Goal: Information Seeking & Learning: Find specific fact

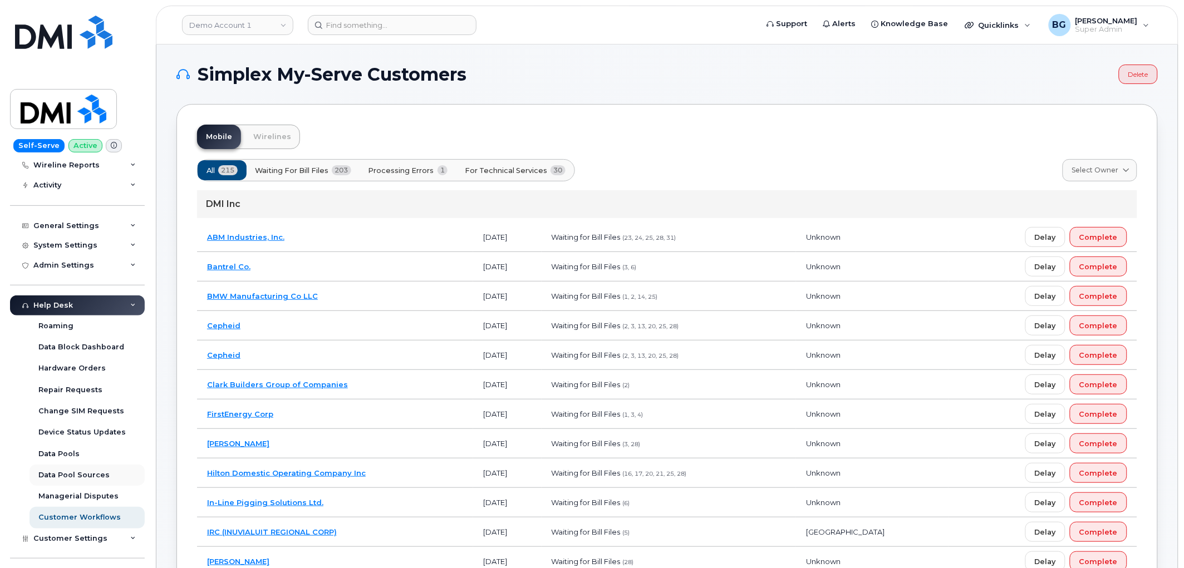
scroll to position [165, 0]
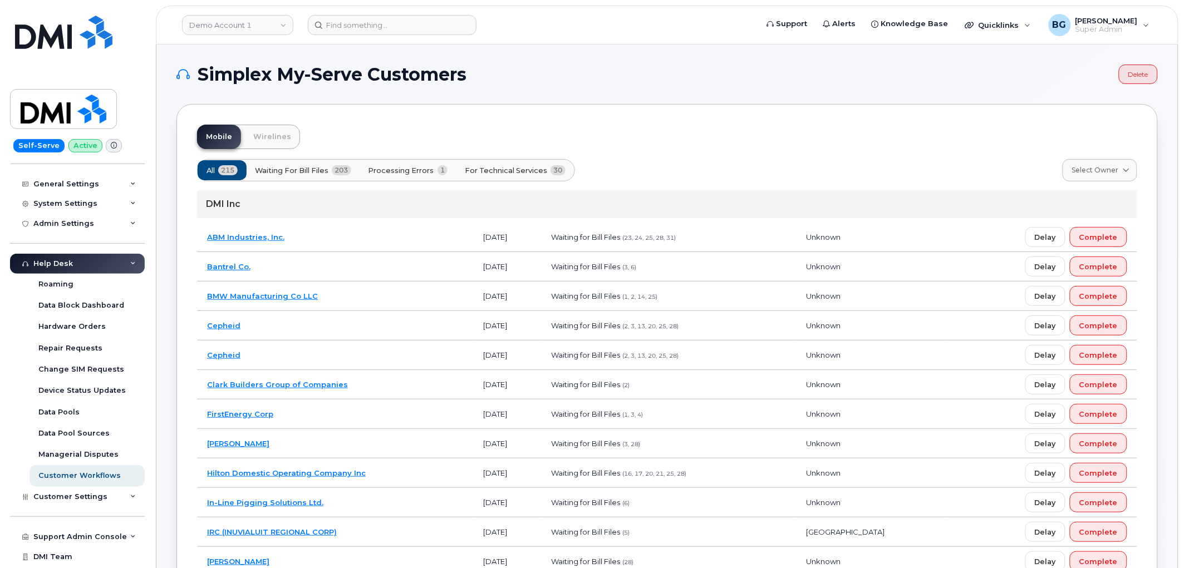
click at [241, 21] on link "Demo Account 1" at bounding box center [237, 25] width 111 height 20
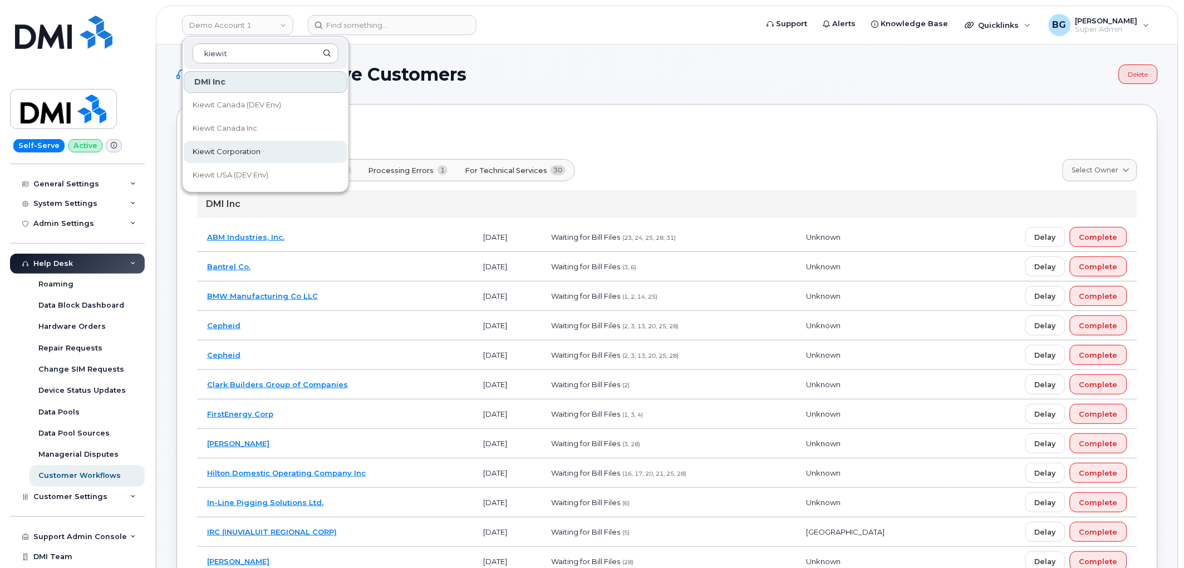
type input "kiewit"
click at [224, 143] on link "Kiewit Corporation" at bounding box center [266, 152] width 164 height 22
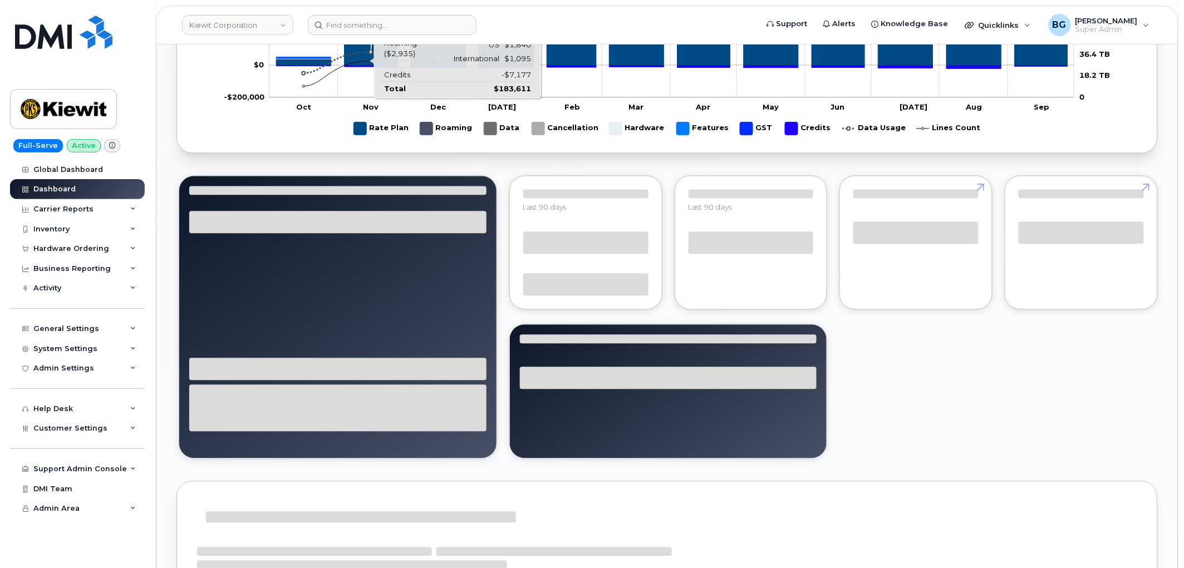
scroll to position [824, 0]
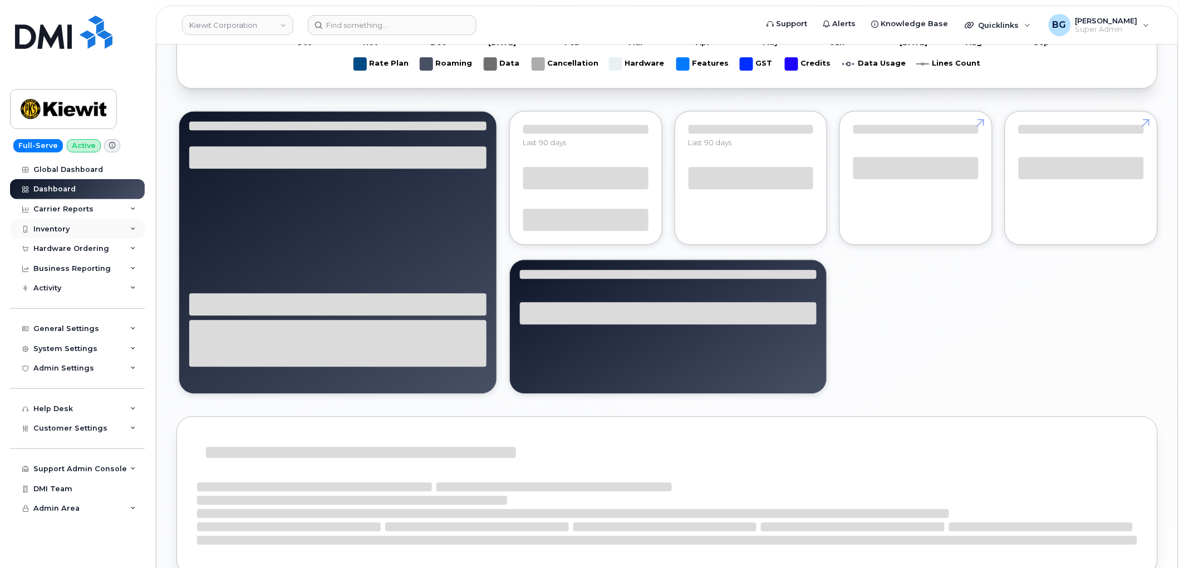
click at [51, 231] on div "Inventory" at bounding box center [51, 229] width 36 height 9
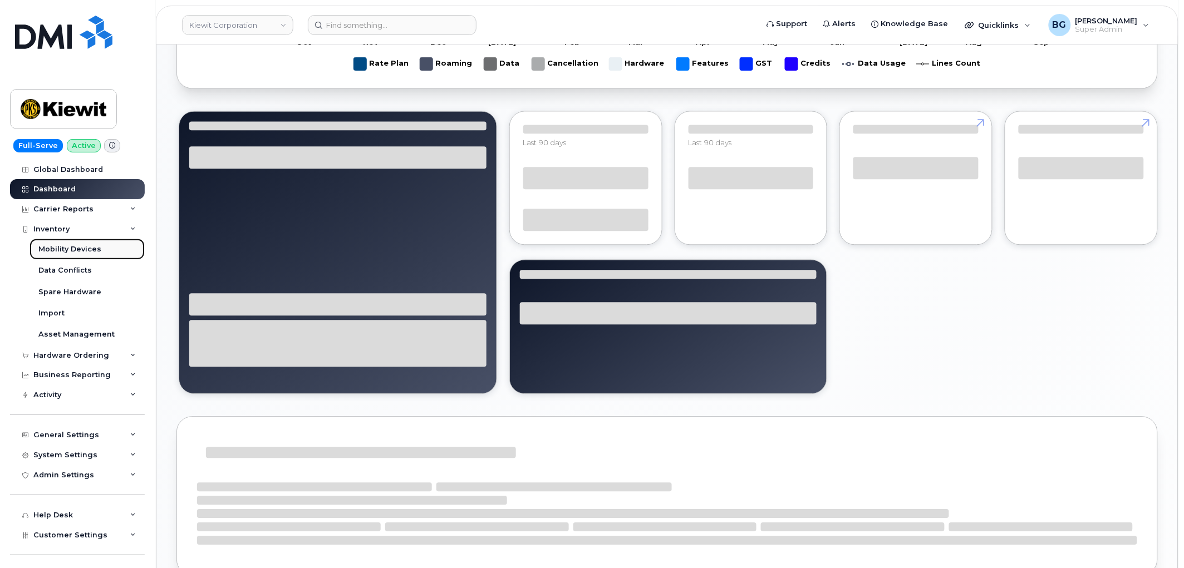
click at [60, 247] on div "Mobility Devices" at bounding box center [69, 249] width 63 height 10
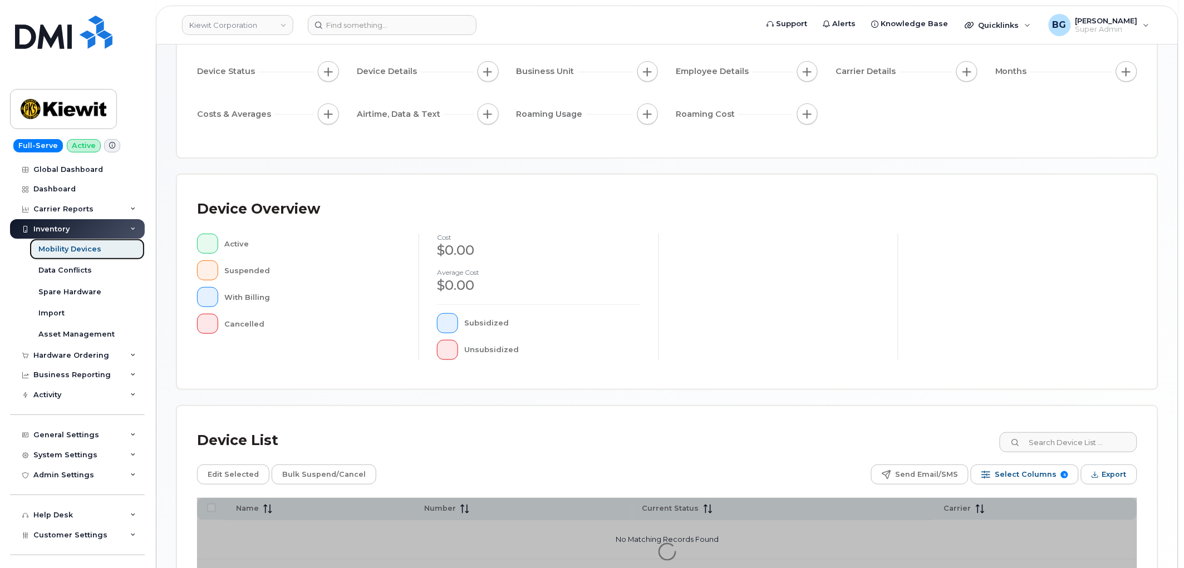
scroll to position [197, 0]
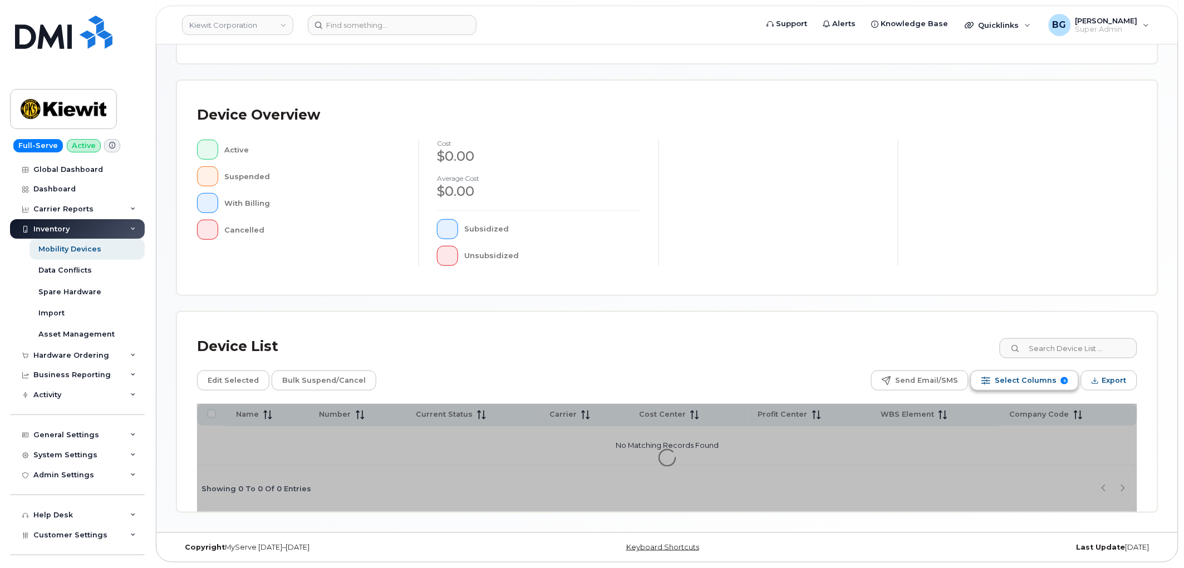
click at [1041, 376] on span "Select Columns" at bounding box center [1026, 380] width 62 height 17
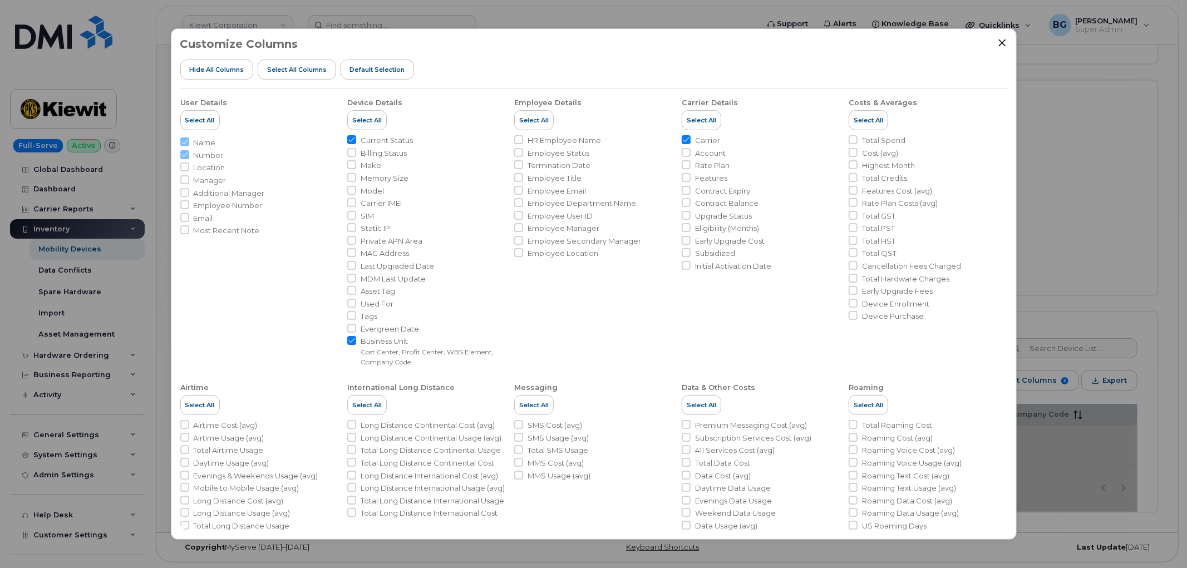
click at [1098, 252] on div "Customize Columns Hide All Columns Select all Columns Default Selection User De…" at bounding box center [593, 284] width 1187 height 568
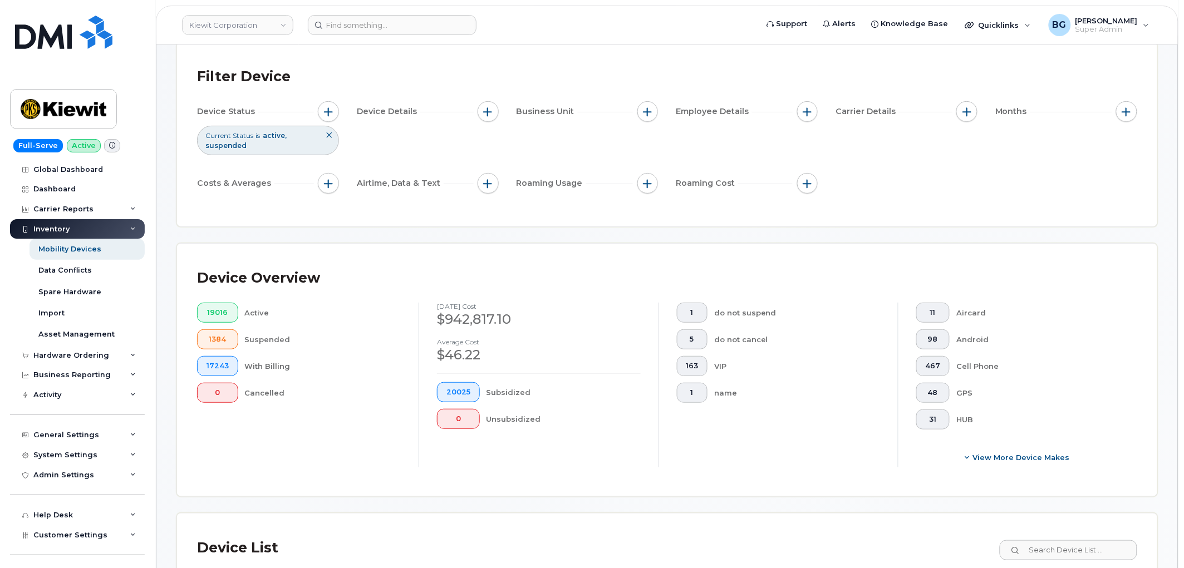
scroll to position [62, 0]
click at [495, 112] on button "button" at bounding box center [488, 112] width 21 height 21
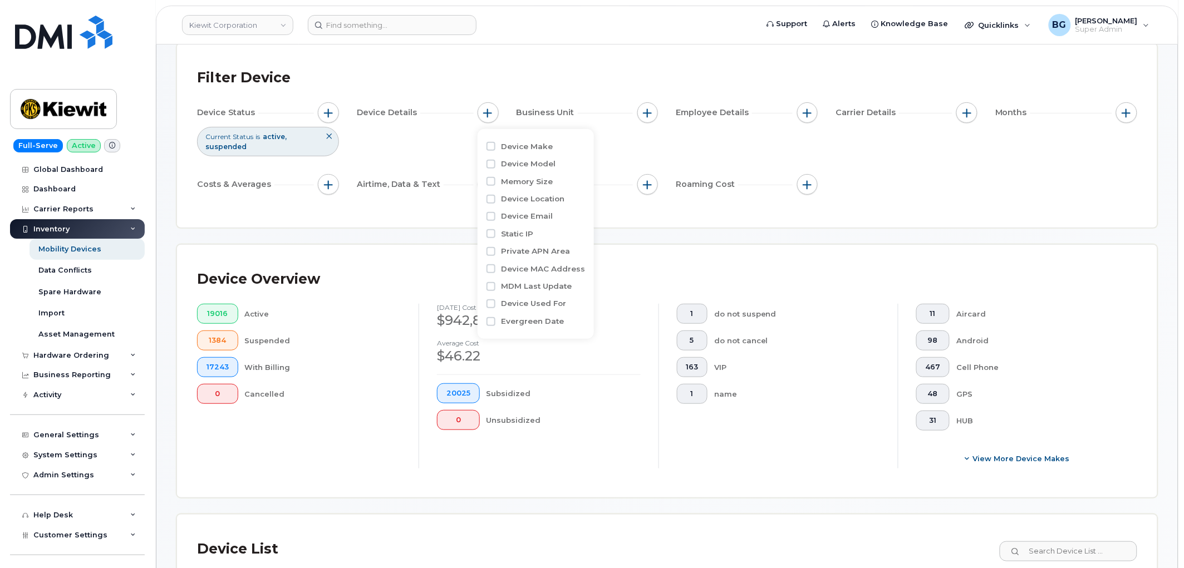
click at [683, 62] on div "Filter Device Device Status Current Status is active suspended Device Details B…" at bounding box center [667, 135] width 980 height 184
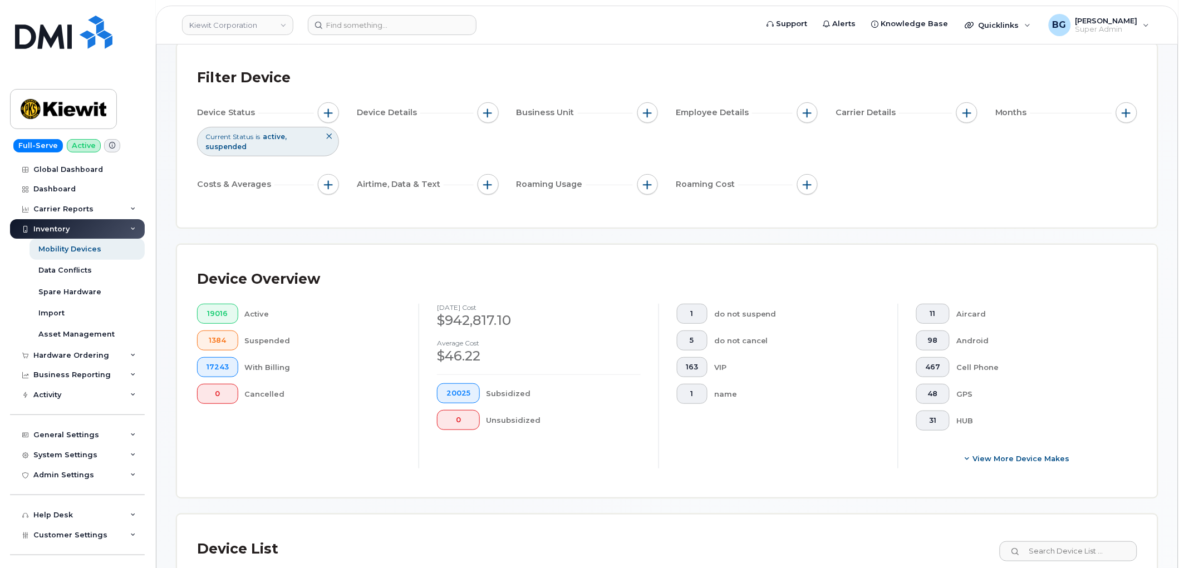
click at [1018, 169] on div "Device Status Current Status is active suspended Device Details Business Unit E…" at bounding box center [667, 150] width 940 height 97
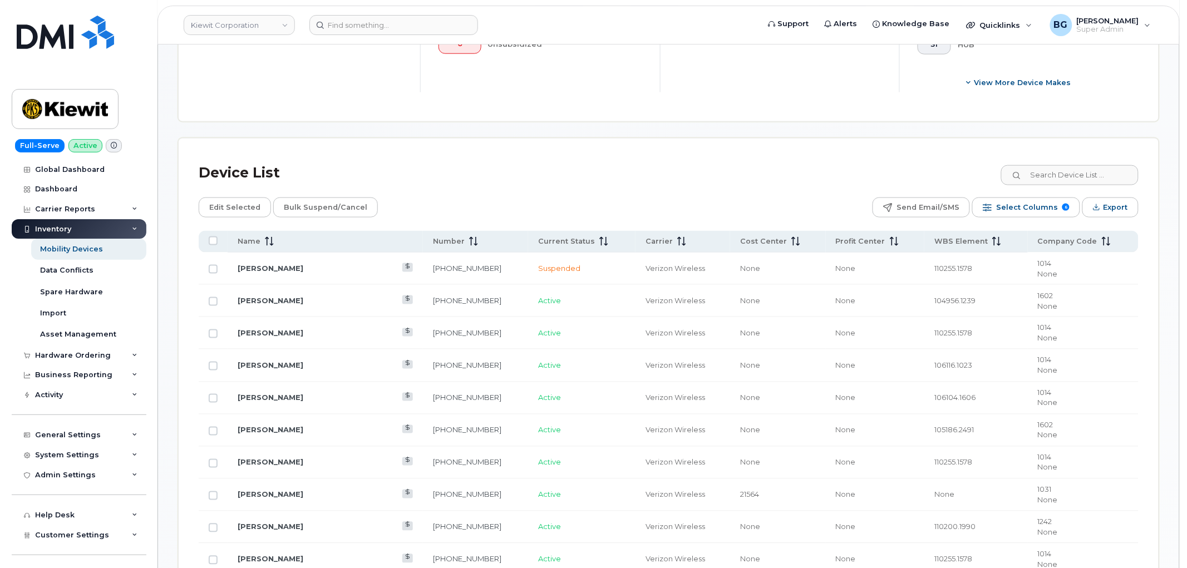
scroll to position [474, 0]
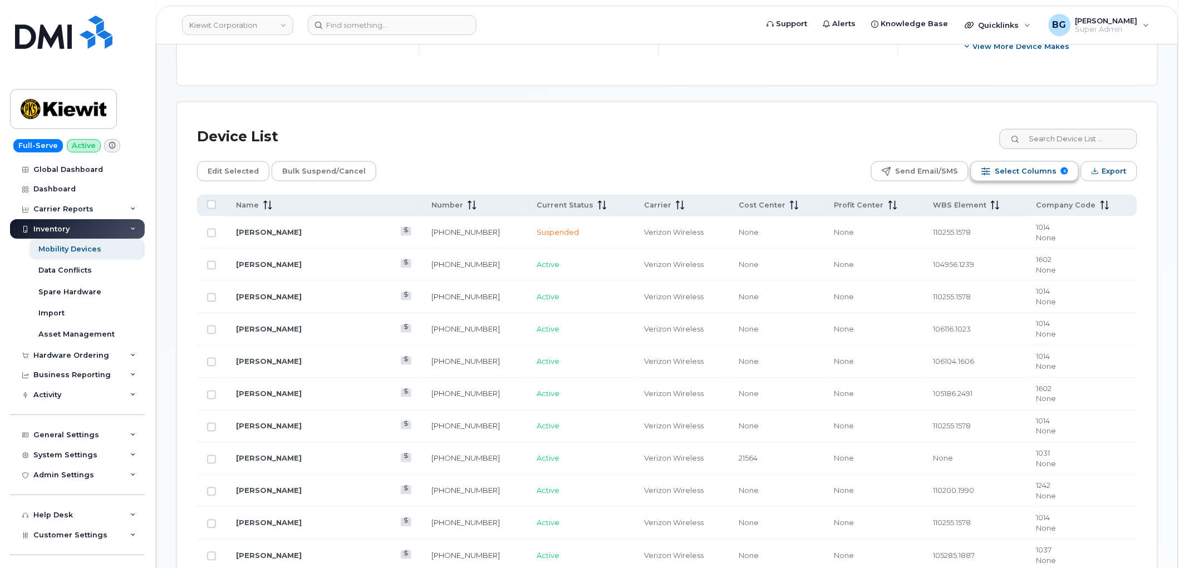
click at [1020, 166] on span "Select Columns" at bounding box center [1026, 171] width 62 height 17
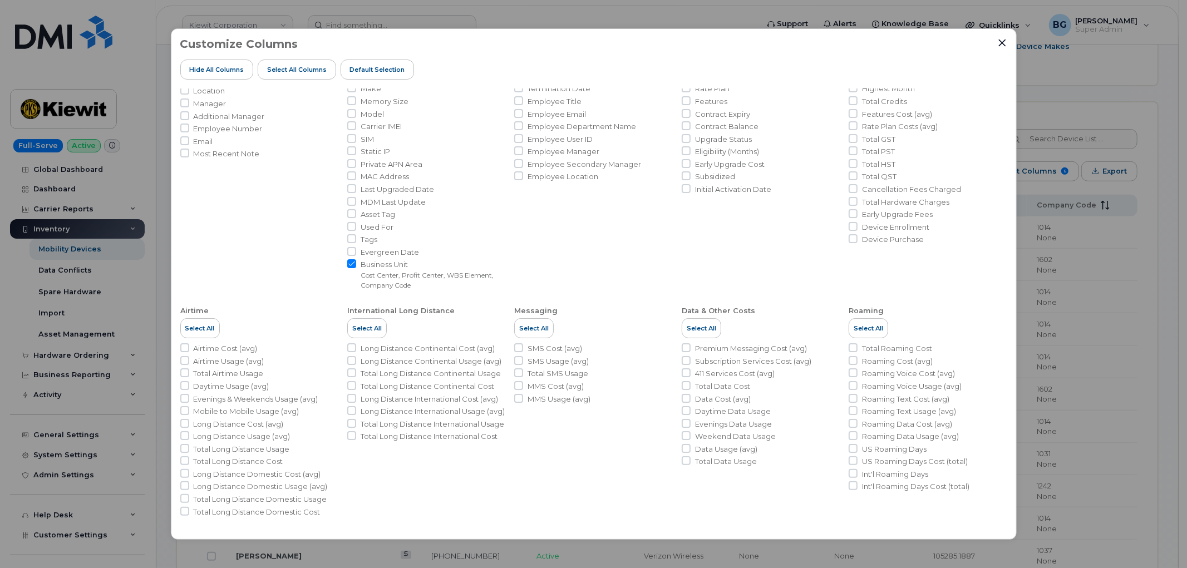
scroll to position [0, 0]
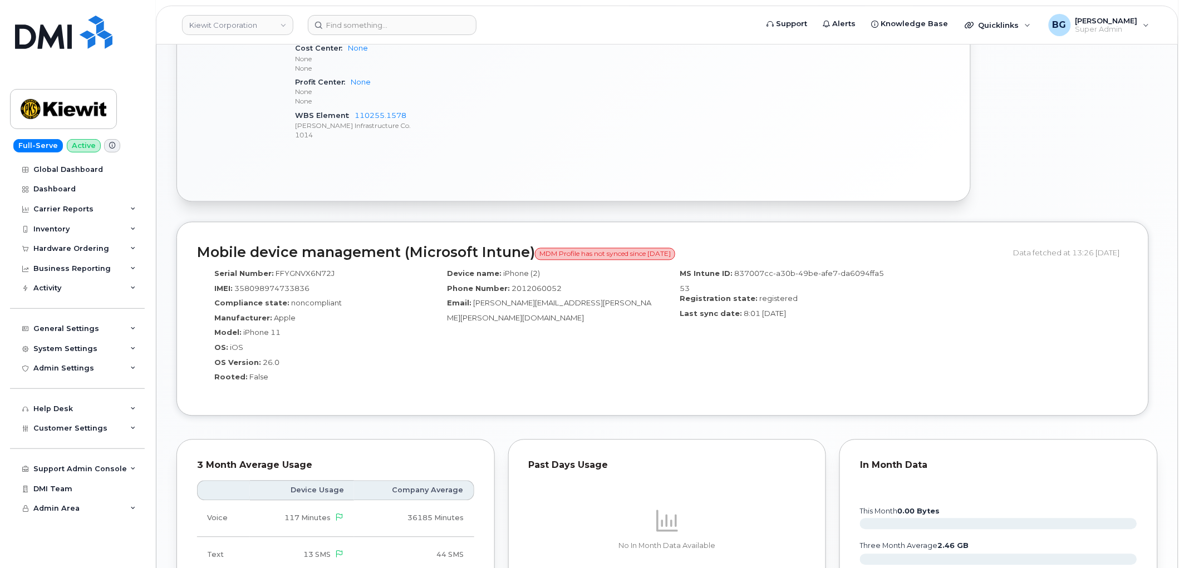
scroll to position [783, 0]
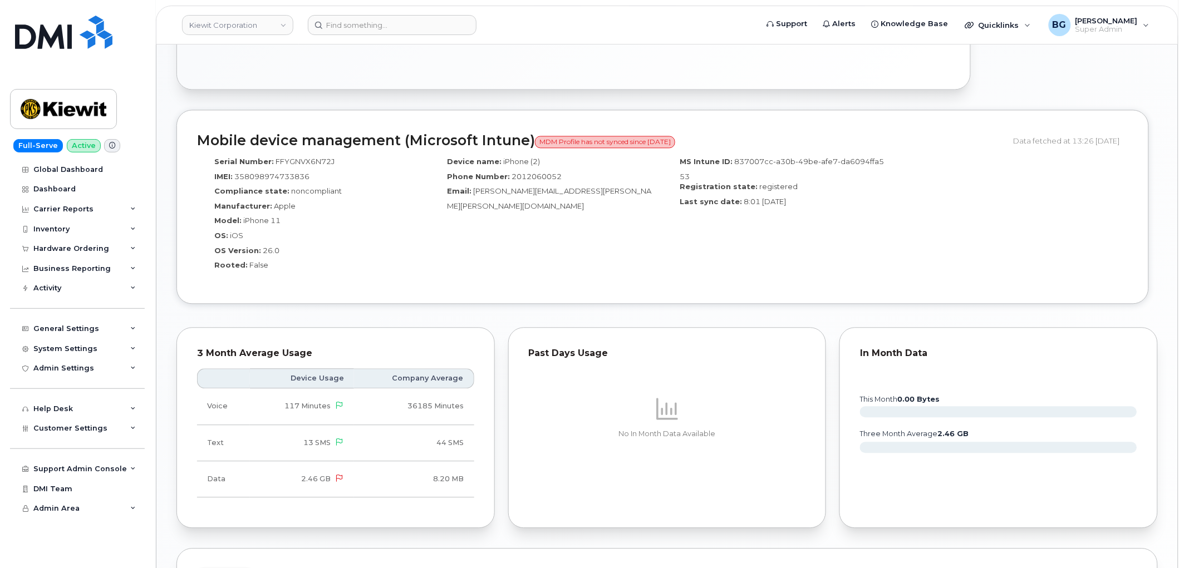
drag, startPoint x: 185, startPoint y: 127, endPoint x: 969, endPoint y: 285, distance: 799.6
click at [975, 289] on div "Mobile device management (Microsoft Intune) MDM Profile has not synced since [D…" at bounding box center [662, 207] width 973 height 194
click at [939, 243] on div "Serial Number: FFYGNVX6N72J IMEI: [TECHNICAL_ID] Compliance state: noncompliant…" at bounding box center [662, 217] width 931 height 132
click at [748, 238] on div "MS Intune ID: 837007cc-a30b-49be-afe7-da6094ffa553 Registration state: register…" at bounding box center [779, 217] width 233 height 132
drag, startPoint x: 989, startPoint y: 130, endPoint x: 1120, endPoint y: 138, distance: 131.1
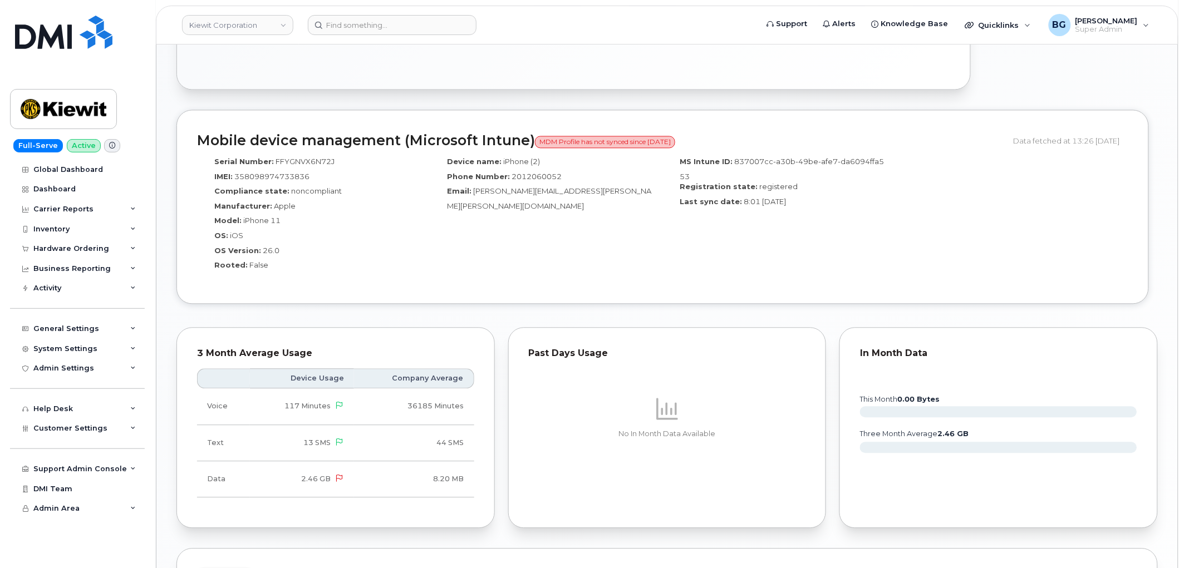
click at [1120, 138] on header "Mobile device management (Microsoft Intune) MDM Profile has not synced since [D…" at bounding box center [662, 140] width 931 height 21
click at [1009, 301] on div "Mobile device management (Microsoft Intune) MDM Profile has not synced since [D…" at bounding box center [666, 215] width 981 height 211
click at [426, 225] on div "Serial Number: FFYGNVX6N72J IMEI: [TECHNICAL_ID] Compliance state: noncompliant…" at bounding box center [313, 217] width 233 height 132
click at [76, 371] on div "Admin Settings" at bounding box center [63, 368] width 61 height 9
click at [210, 151] on div "Serial Number: FFYGNVX6N72J IMEI: [TECHNICAL_ID] Compliance state: noncompliant…" at bounding box center [313, 217] width 233 height 132
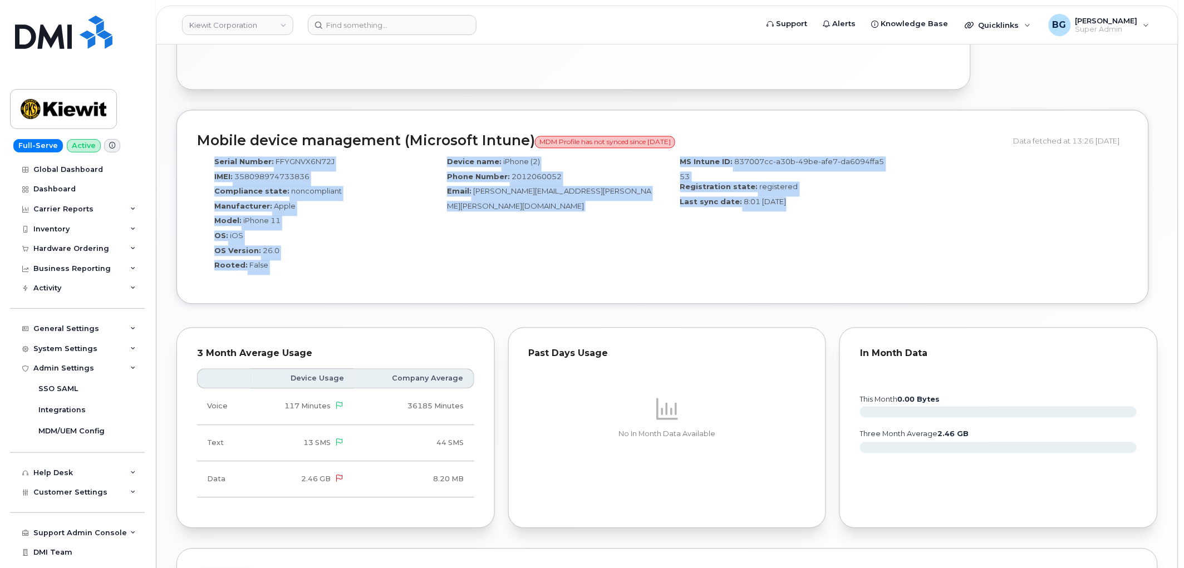
drag, startPoint x: 215, startPoint y: 146, endPoint x: 783, endPoint y: 199, distance: 569.7
click at [783, 199] on div "Serial Number: FFYGNVX6N72J IMEI: [TECHNICAL_ID] Compliance state: noncompliant…" at bounding box center [662, 217] width 931 height 132
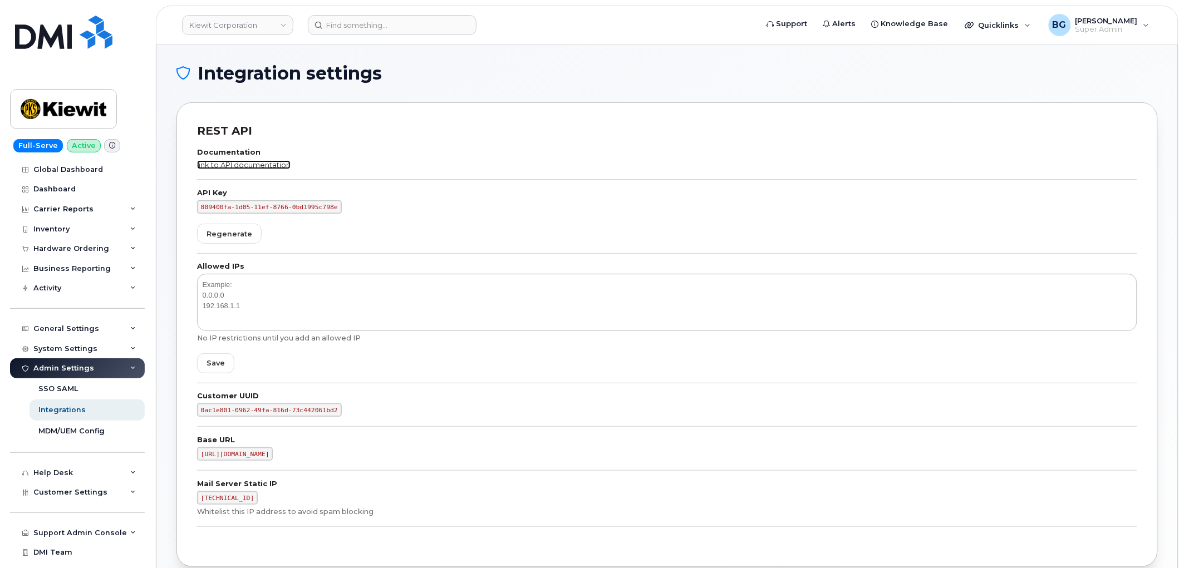
click at [229, 165] on link "link to API documentation" at bounding box center [244, 164] width 94 height 9
